Goal: Transaction & Acquisition: Purchase product/service

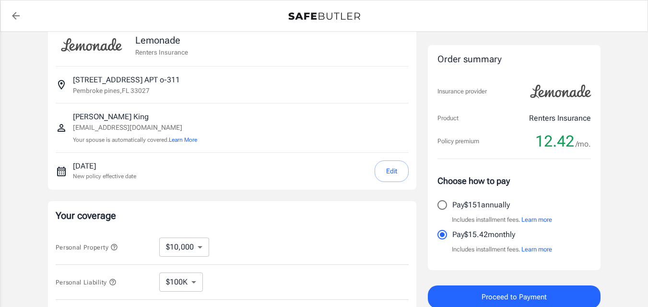
scroll to position [288, 0]
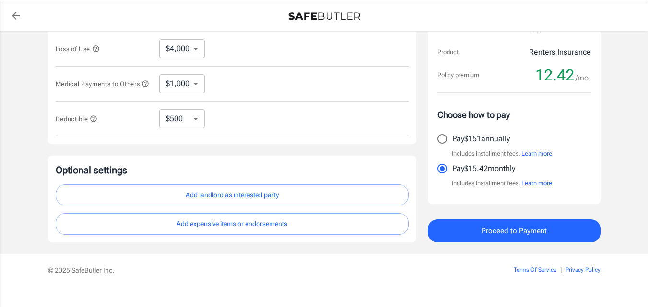
click at [187, 47] on select "$4,000" at bounding box center [182, 48] width 46 height 19
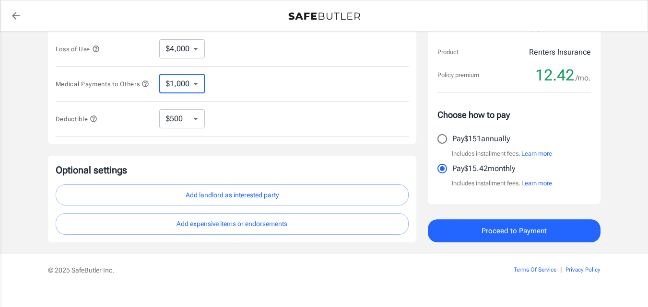
click at [200, 87] on select "$1,000 $2,000 $3,000 $4,000 $5,000" at bounding box center [182, 83] width 46 height 19
click at [195, 120] on select "$250 $500 $1,000" at bounding box center [182, 118] width 46 height 19
select select "1000"
click at [189, 127] on select "$250 $500 $1,000" at bounding box center [182, 118] width 46 height 19
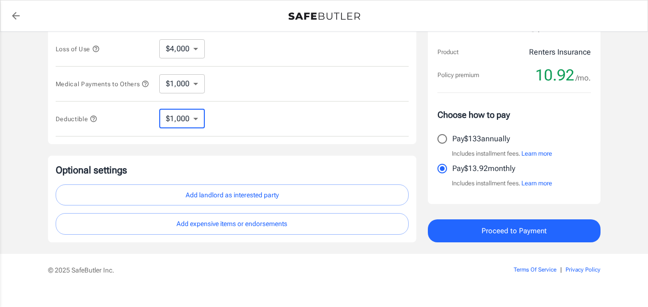
select select "250"
click at [187, 128] on select "$250 $500 $1,000" at bounding box center [182, 118] width 46 height 19
select select "500"
click at [194, 120] on select "$250 $500 $1,000" at bounding box center [182, 118] width 46 height 19
select select "250"
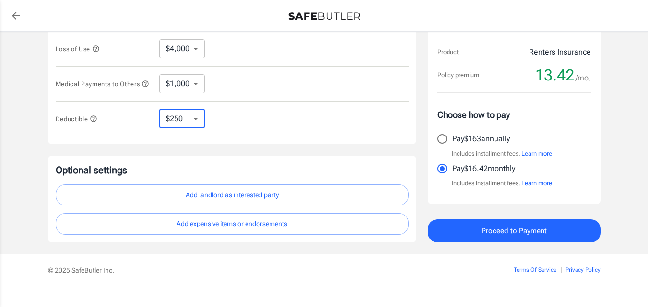
click at [194, 126] on select "$250 $500 $1,000" at bounding box center [182, 118] width 46 height 19
select select "500"
click at [192, 128] on select "$250 $500 $1,000" at bounding box center [182, 118] width 46 height 19
select select "250"
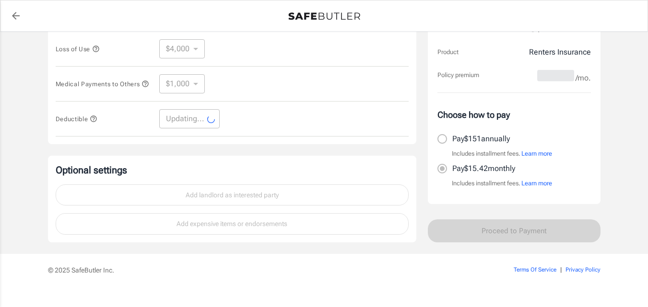
select select "250"
